Goal: Task Accomplishment & Management: Use online tool/utility

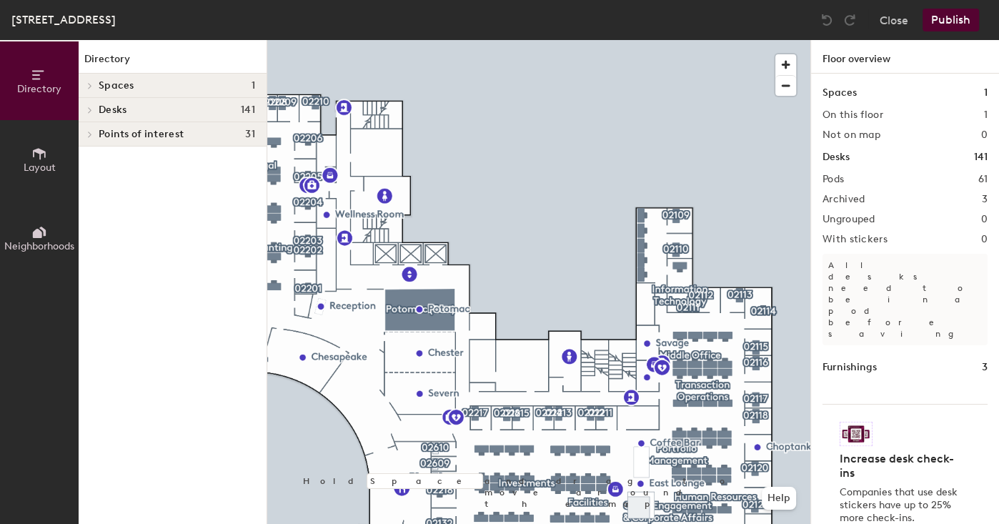
click at [88, 107] on icon at bounding box center [90, 110] width 6 height 7
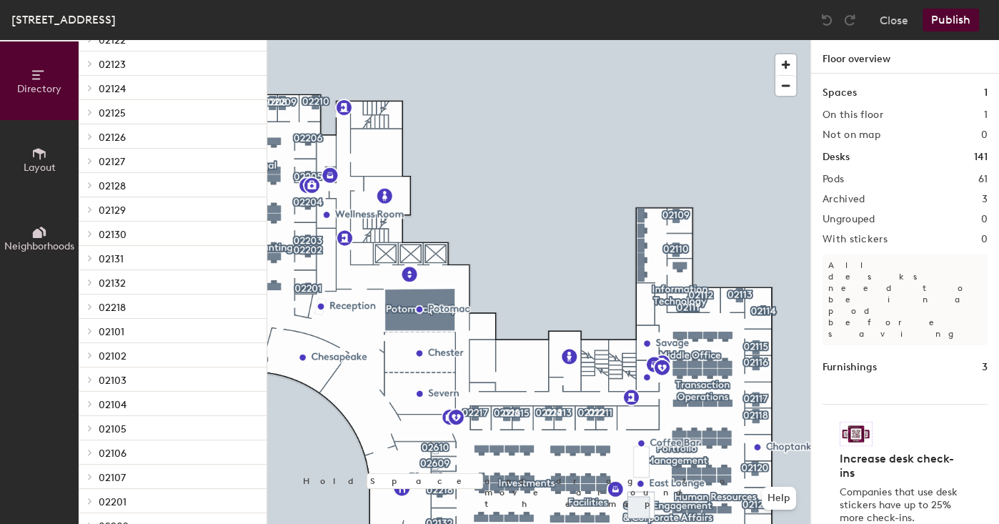
scroll to position [715, 0]
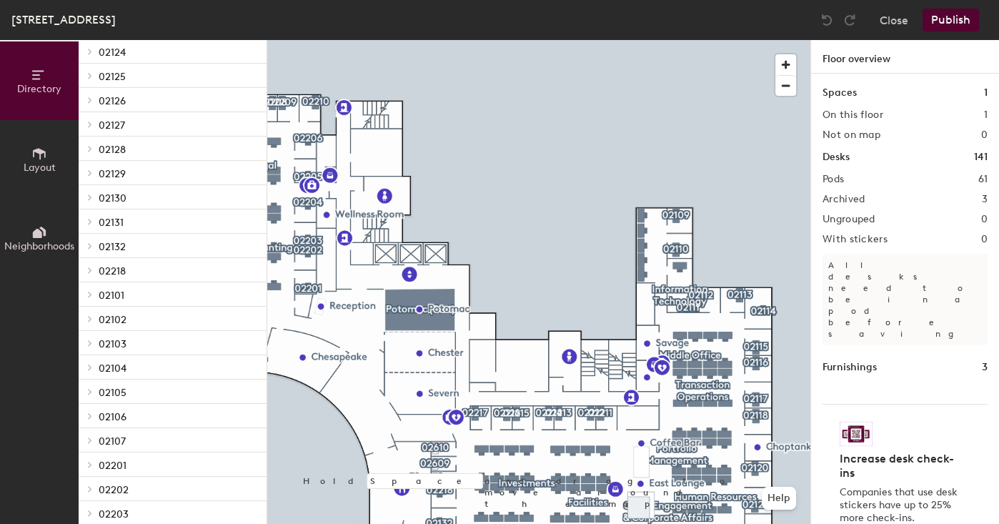
click at [122, 268] on span "02218" at bounding box center [112, 271] width 27 height 12
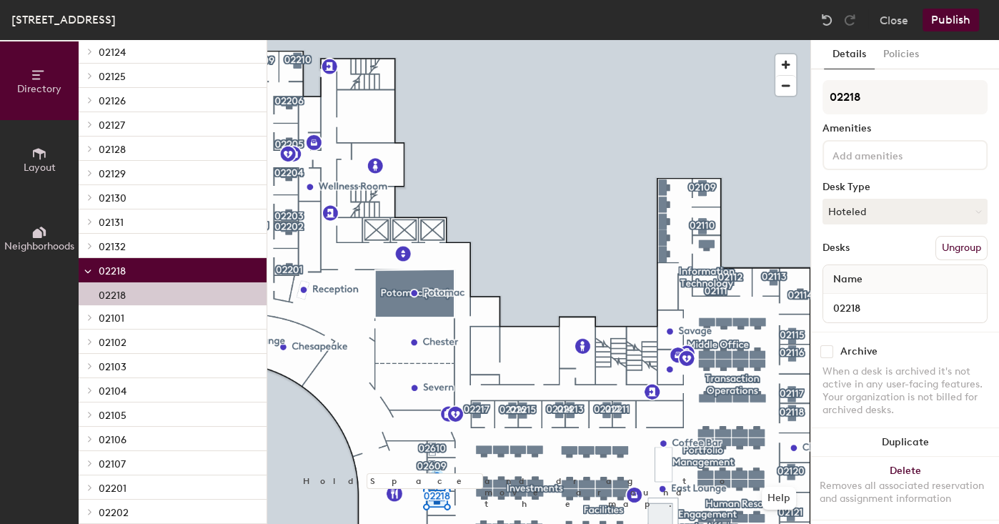
click at [138, 293] on div "02218" at bounding box center [173, 293] width 188 height 23
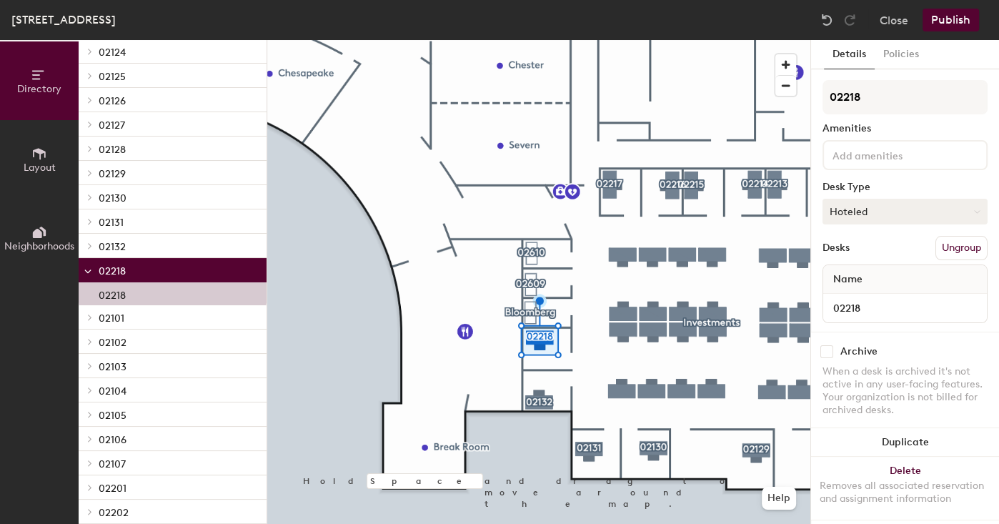
click at [888, 216] on button "Hoteled" at bounding box center [905, 212] width 165 height 26
click at [873, 250] on div "Assigned" at bounding box center [894, 255] width 143 height 21
click at [959, 24] on button "Publish" at bounding box center [951, 20] width 56 height 23
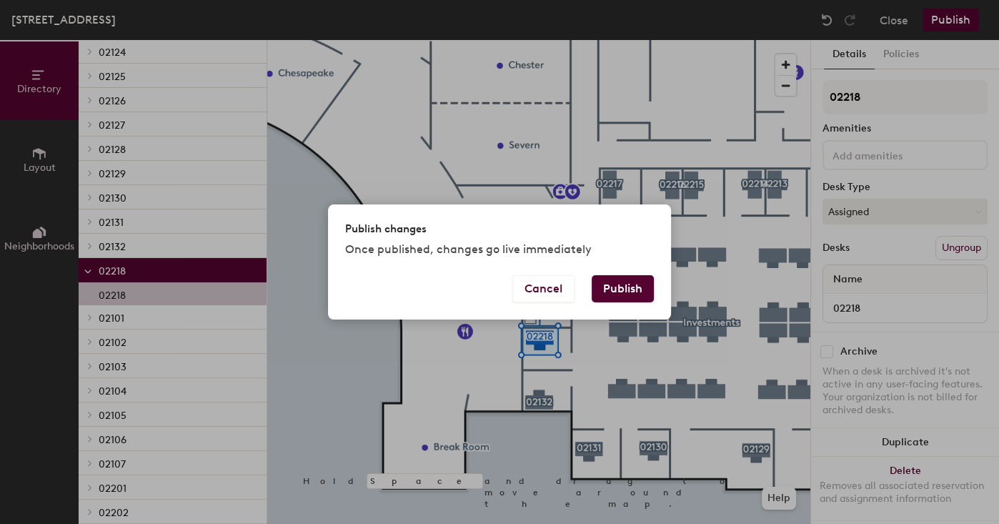
click at [624, 288] on button "Publish" at bounding box center [623, 288] width 62 height 27
